Goal: Manage account settings

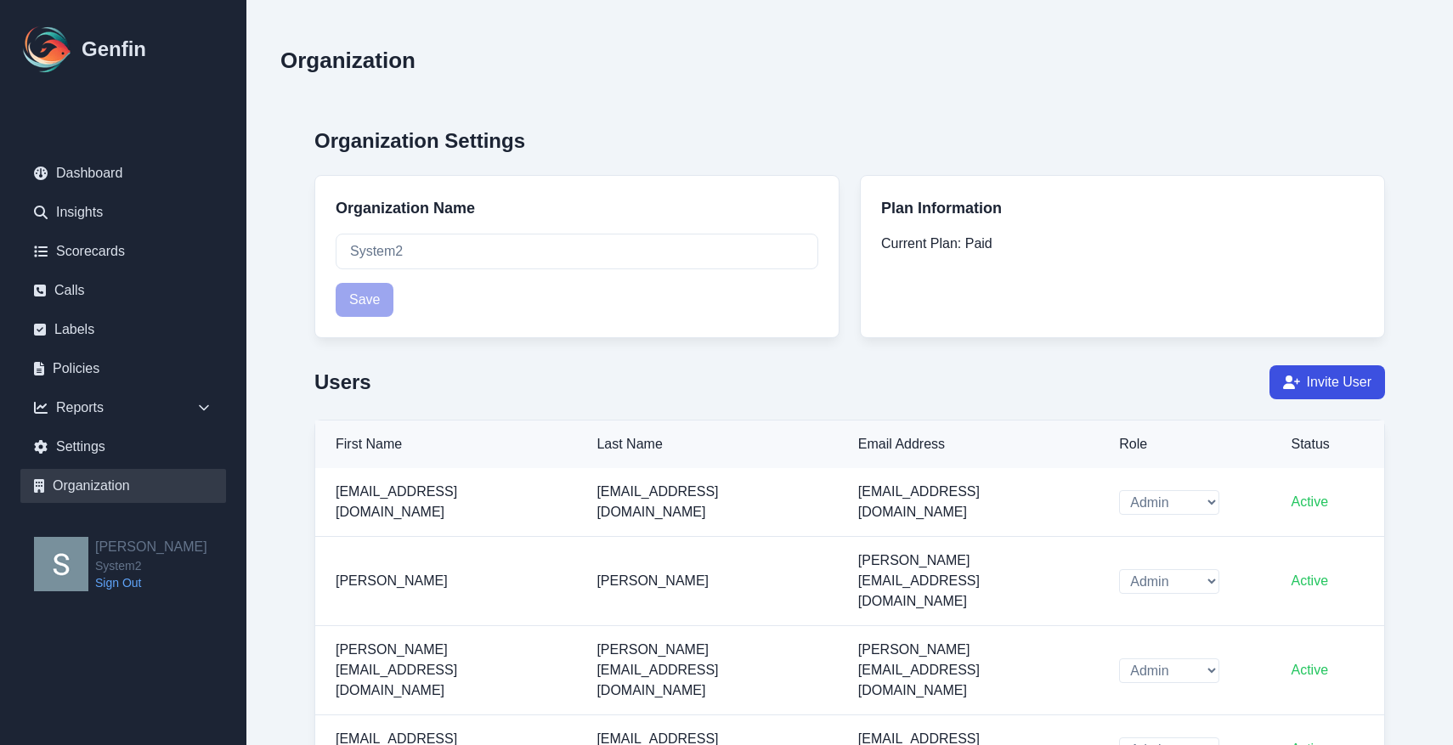
select select "cam_team"
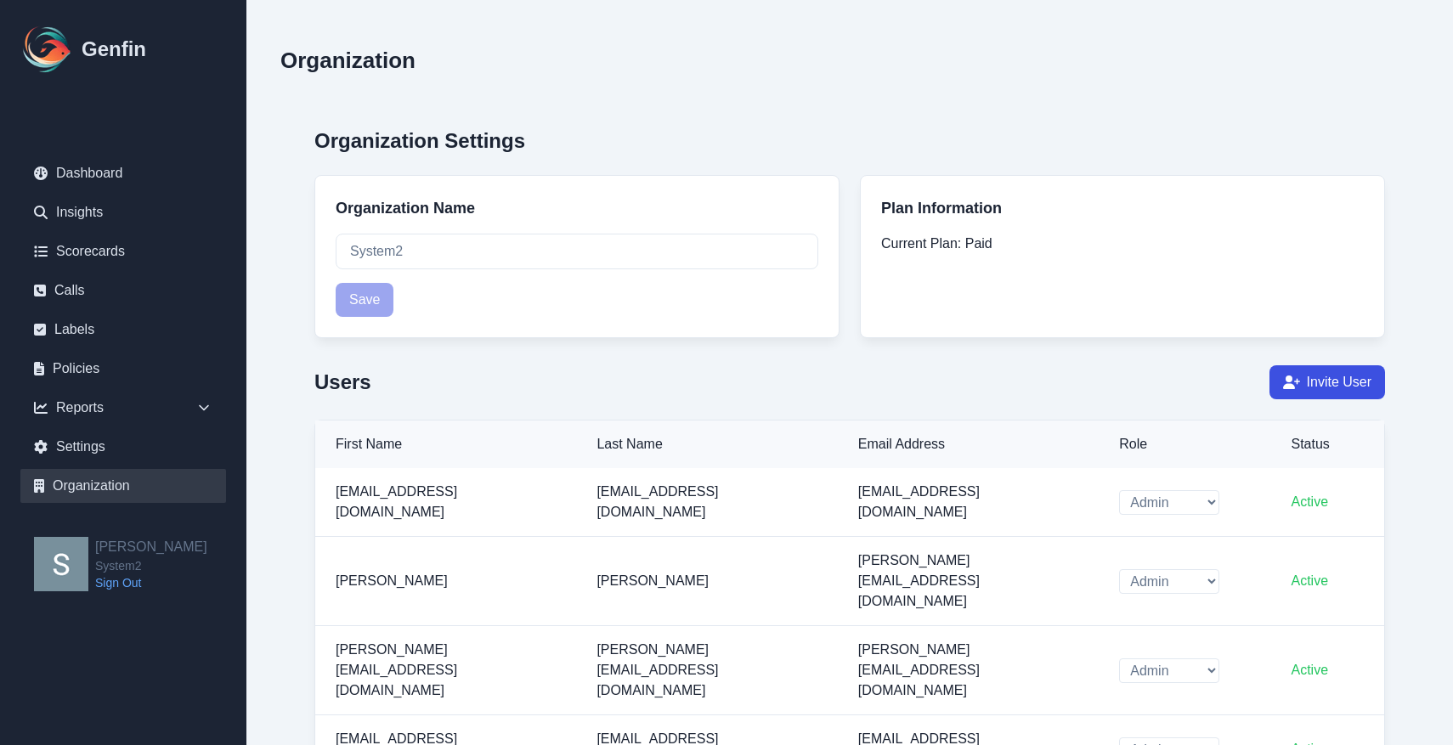
select select "cam_team"
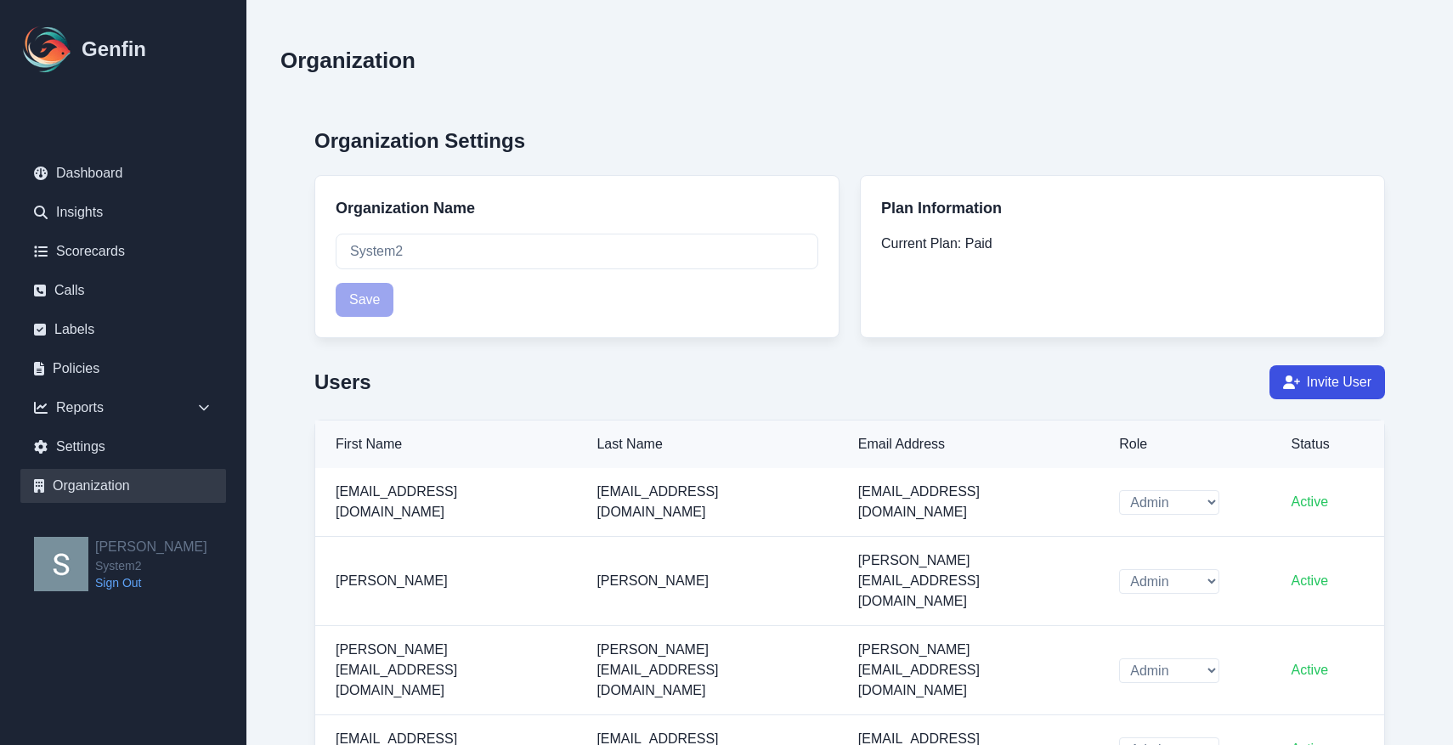
select select "cam_team"
